Goal: Transaction & Acquisition: Purchase product/service

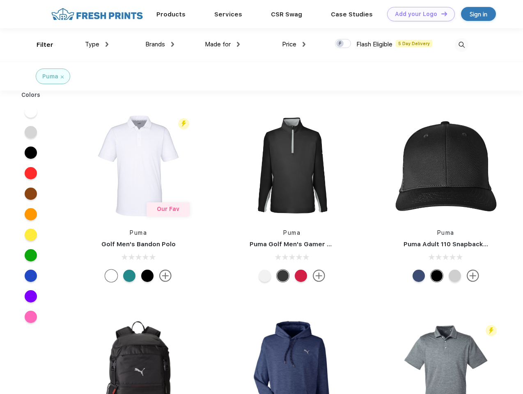
scroll to position [0, 0]
click at [418, 14] on link "Add your Logo Design Tool" at bounding box center [421, 14] width 68 height 14
click at [0, 0] on div "Design Tool" at bounding box center [0, 0] width 0 height 0
click at [440, 14] on link "Add your Logo Design Tool" at bounding box center [421, 14] width 68 height 14
click at [39, 45] on div "Filter" at bounding box center [45, 44] width 17 height 9
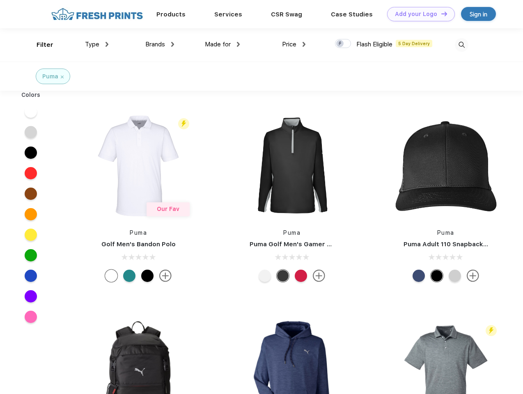
click at [97, 44] on span "Type" at bounding box center [92, 44] width 14 height 7
click at [160, 44] on span "Brands" at bounding box center [155, 44] width 20 height 7
click at [222, 44] on span "Made for" at bounding box center [218, 44] width 26 height 7
click at [294, 44] on span "Price" at bounding box center [289, 44] width 14 height 7
click at [343, 44] on div at bounding box center [343, 43] width 16 height 9
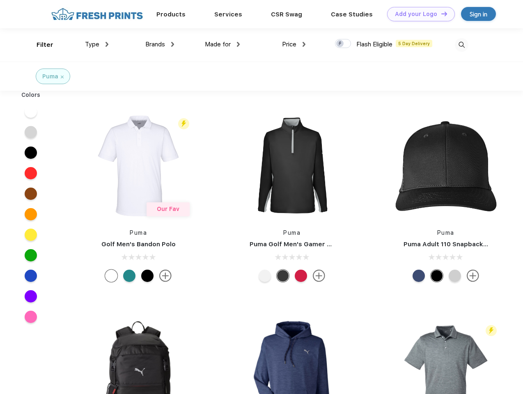
click at [340, 44] on input "checkbox" at bounding box center [337, 41] width 5 height 5
click at [461, 45] on img at bounding box center [462, 45] width 14 height 14
